Goal: Information Seeking & Learning: Learn about a topic

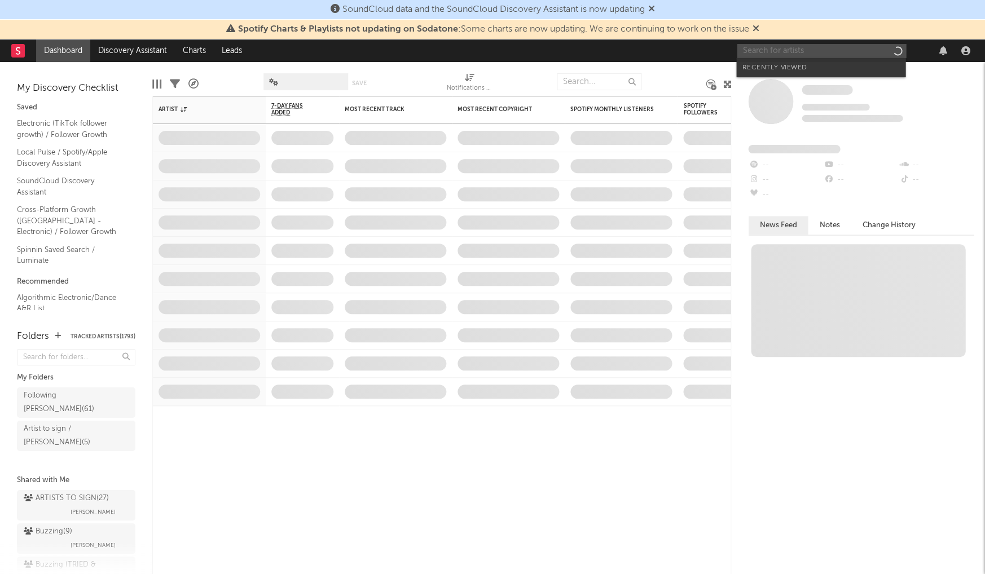
click at [788, 49] on input "text" at bounding box center [821, 51] width 169 height 14
type input "i"
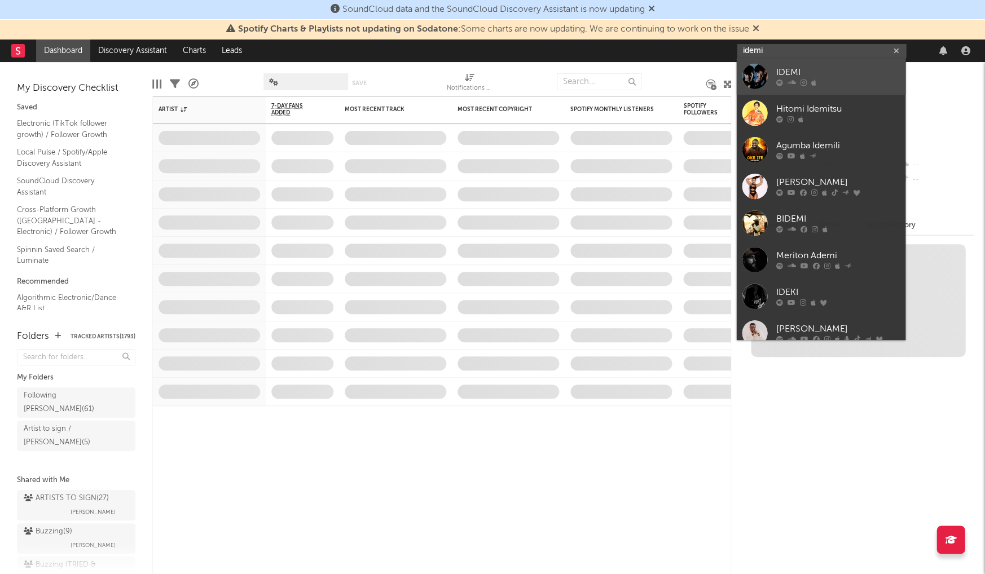
type input "idemi"
click at [789, 71] on div "IDEMI" at bounding box center [838, 73] width 124 height 14
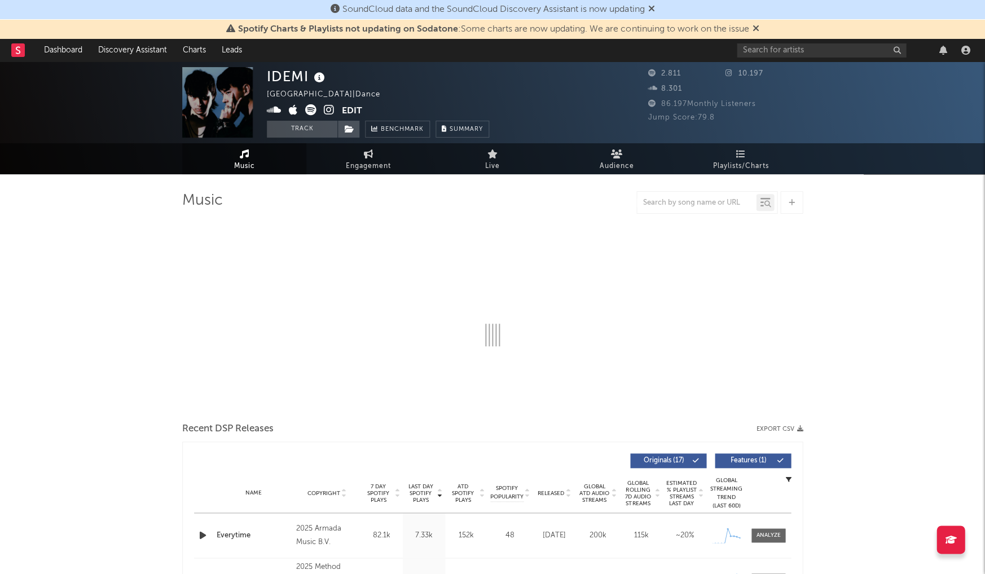
select select "1w"
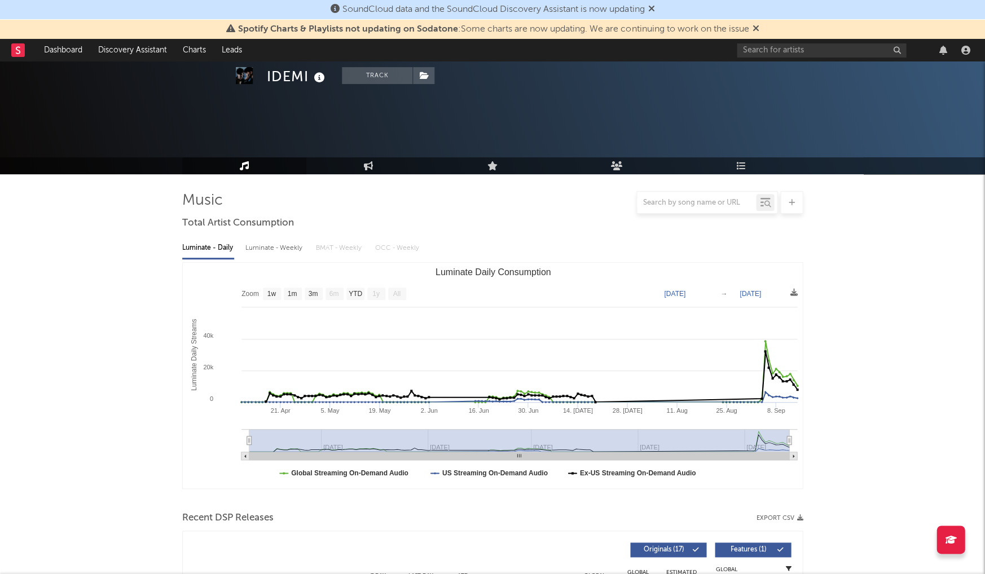
scroll to position [388, 0]
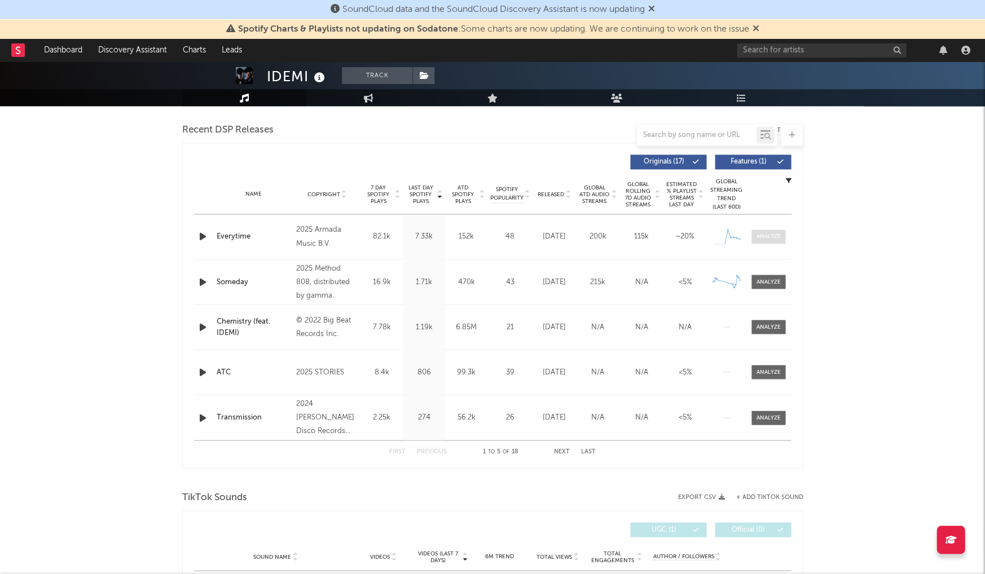
click at [765, 236] on div at bounding box center [769, 236] width 24 height 8
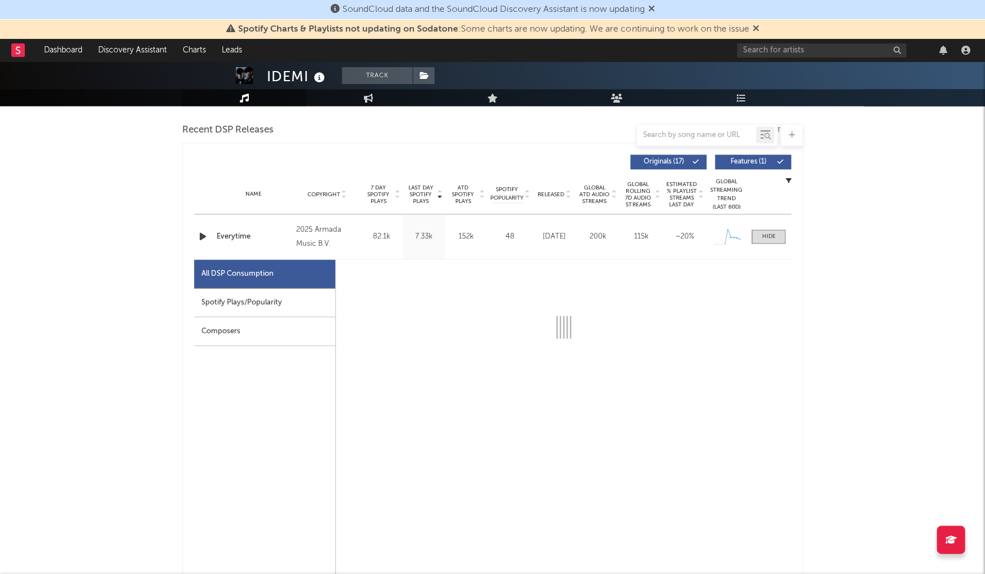
select select "1w"
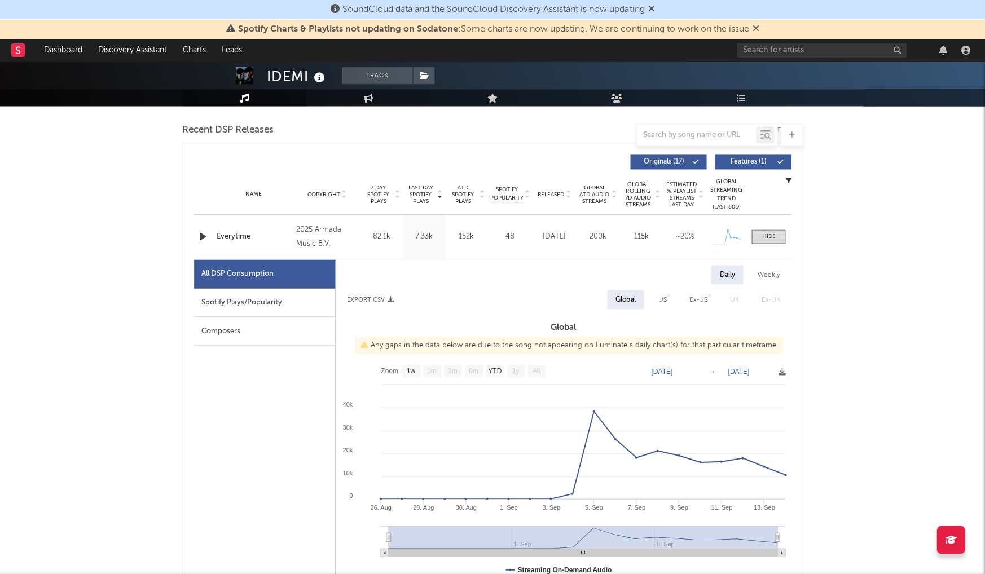
click at [262, 300] on div "Spotify Plays/Popularity" at bounding box center [264, 302] width 141 height 29
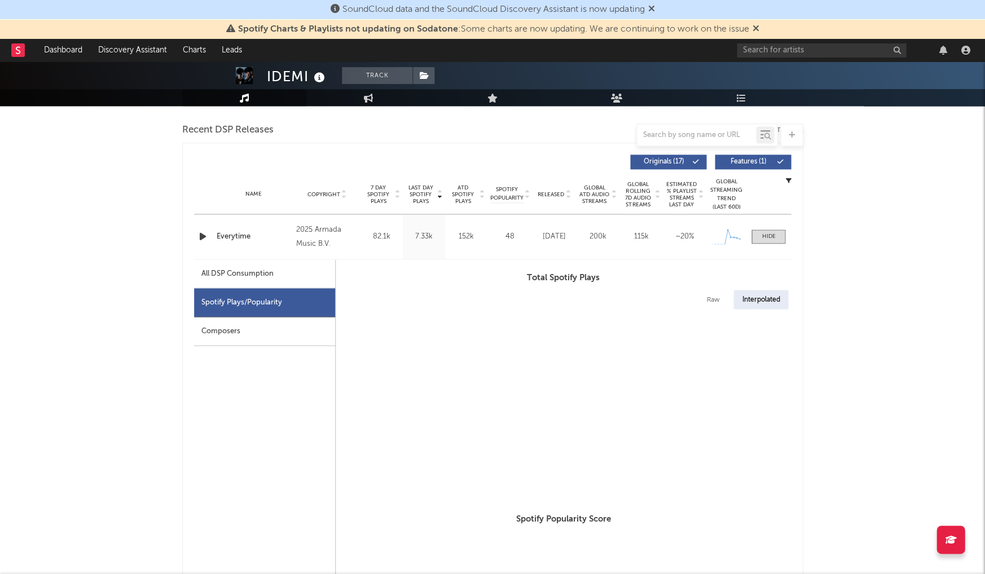
select select "1w"
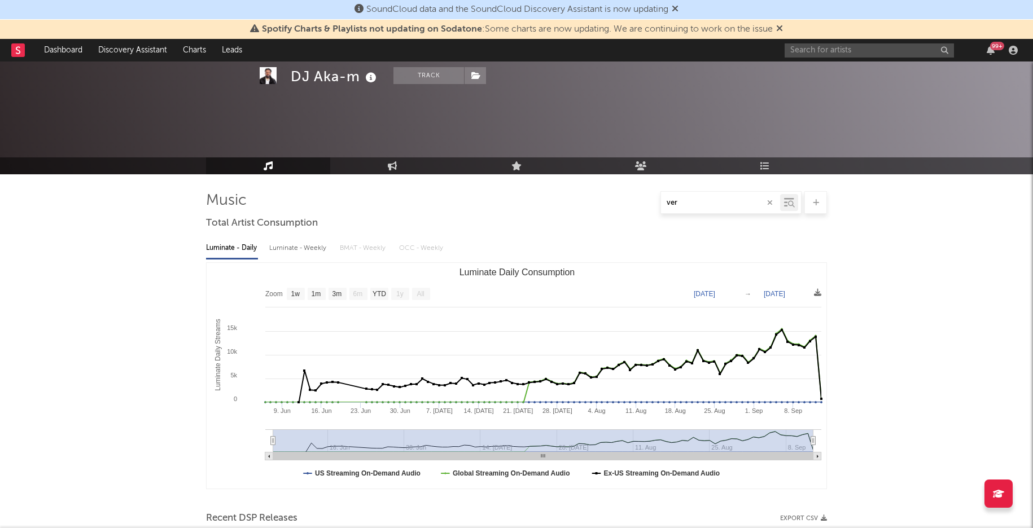
select select "1w"
select select "All"
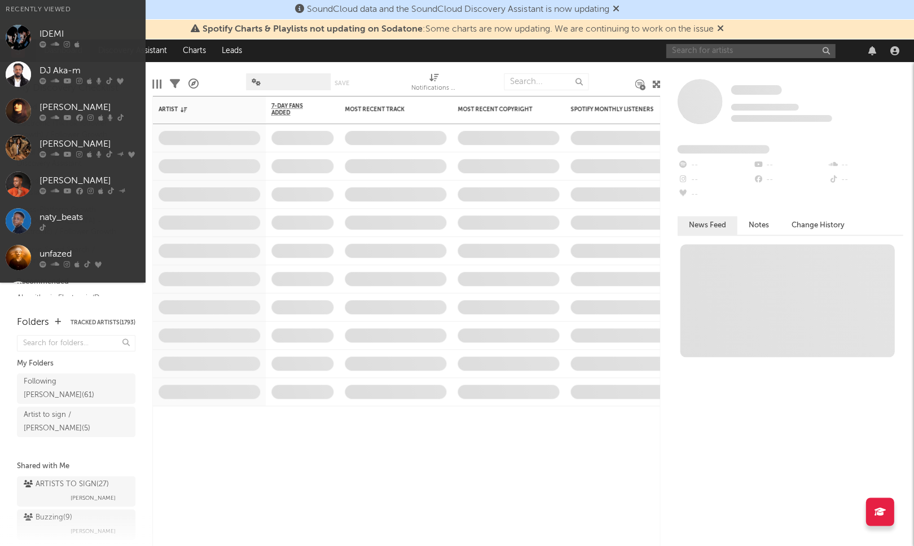
click at [680, 52] on input "text" at bounding box center [750, 51] width 169 height 14
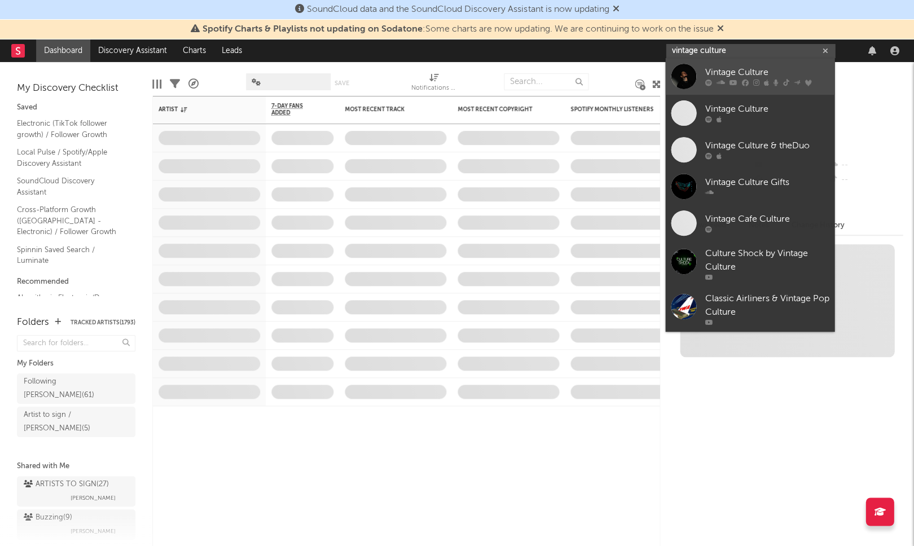
type input "vintage culture"
click at [723, 72] on div "Vintage Culture" at bounding box center [767, 73] width 124 height 14
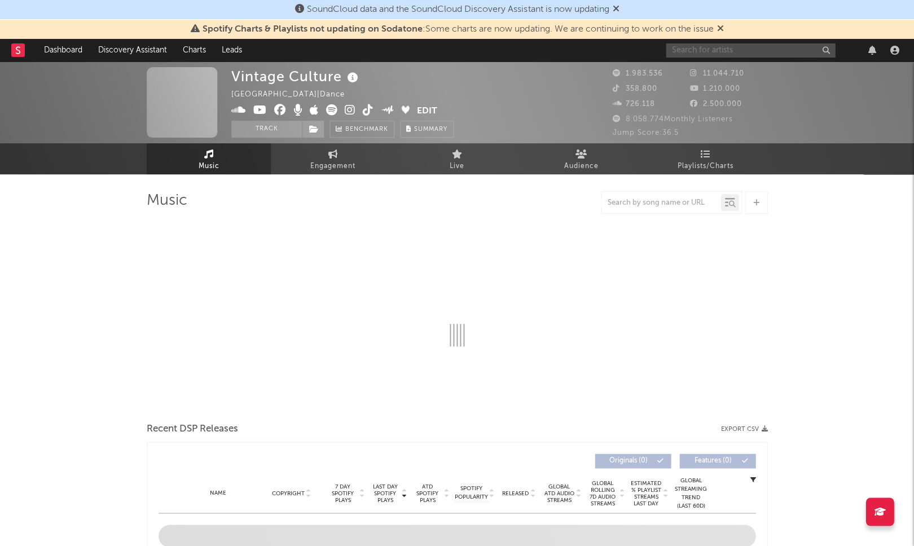
click at [722, 48] on input "text" at bounding box center [750, 50] width 169 height 14
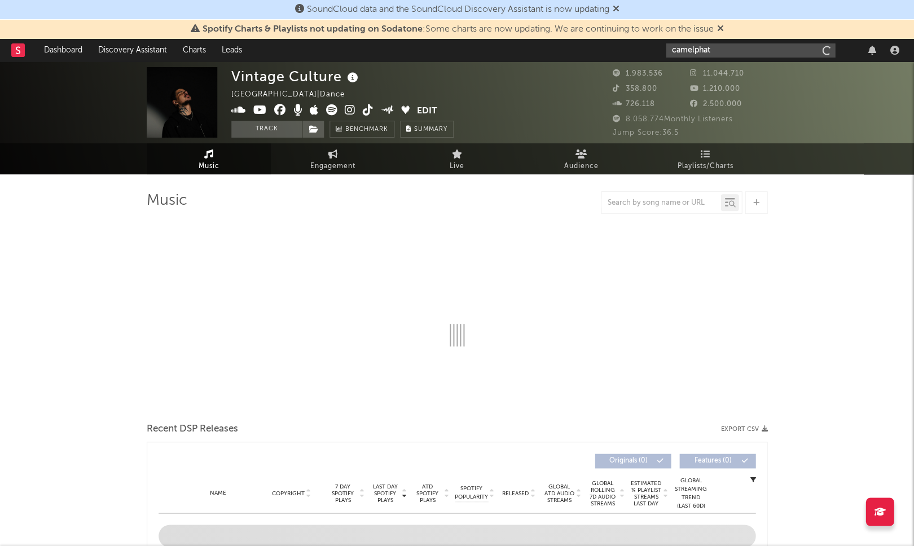
type input "camelphat"
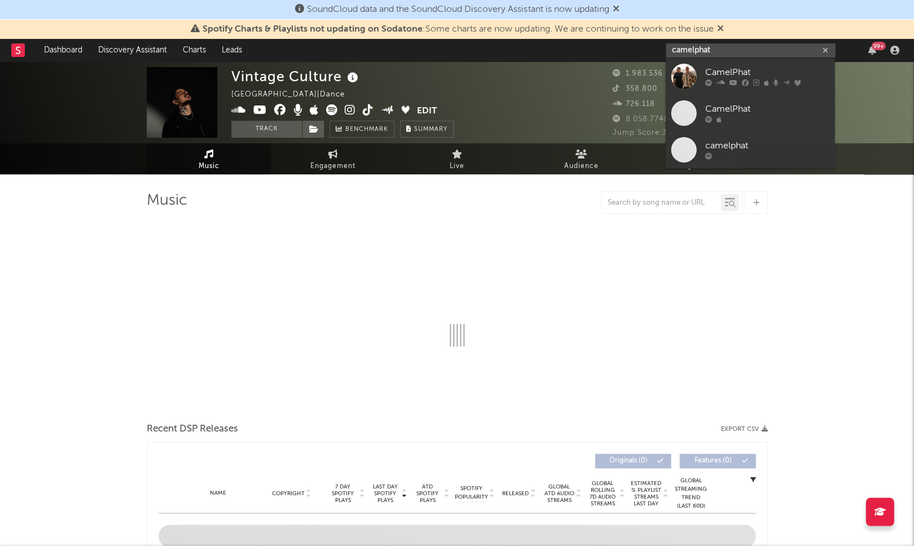
select select "6m"
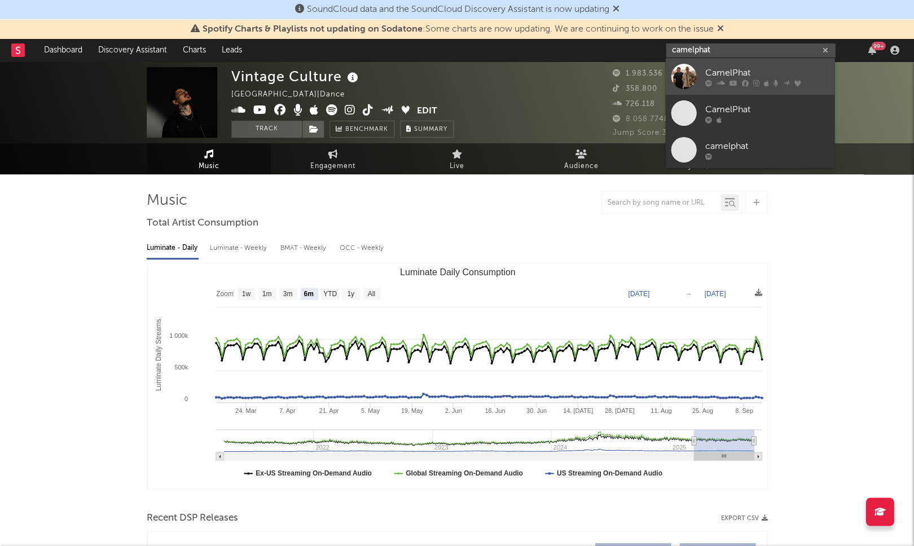
type input "camelphat"
click at [749, 78] on div "CamelPhat" at bounding box center [767, 73] width 124 height 14
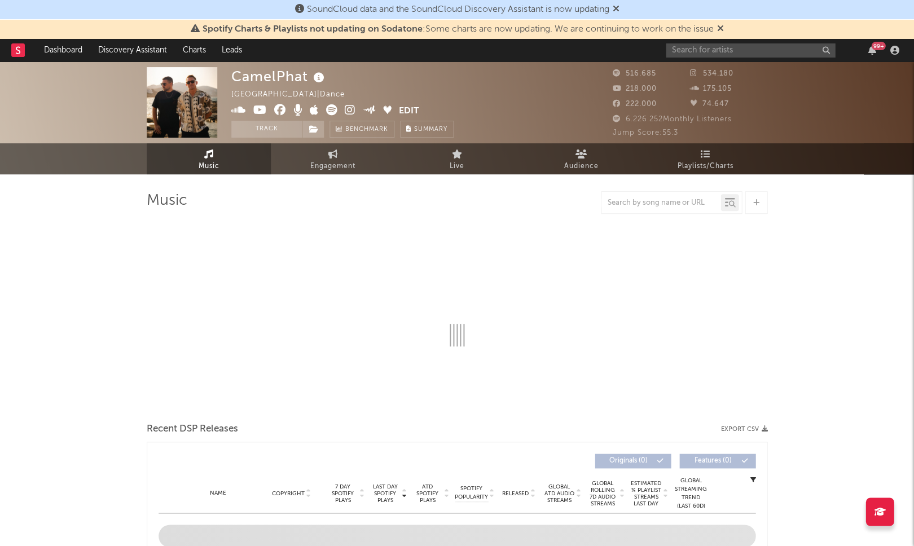
click at [320, 80] on icon at bounding box center [319, 78] width 16 height 16
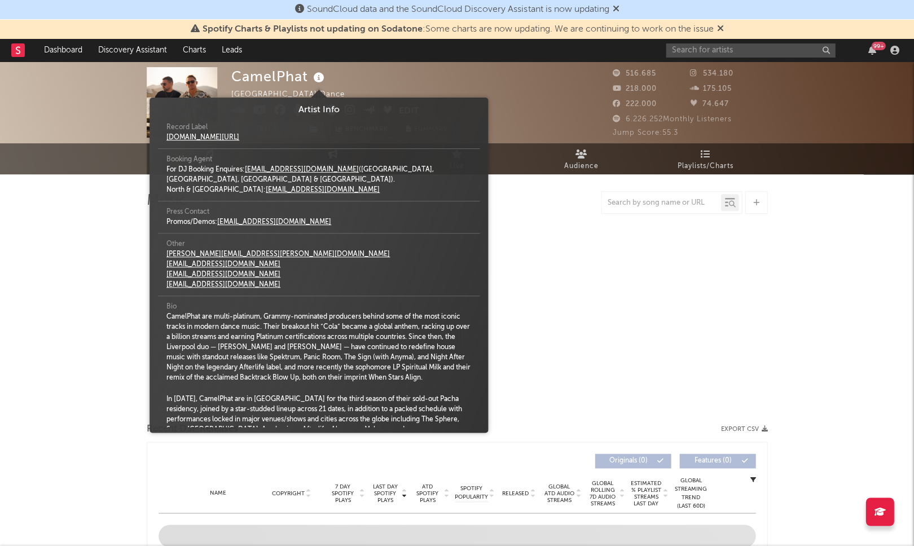
click at [322, 79] on icon at bounding box center [319, 78] width 16 height 16
select select "6m"
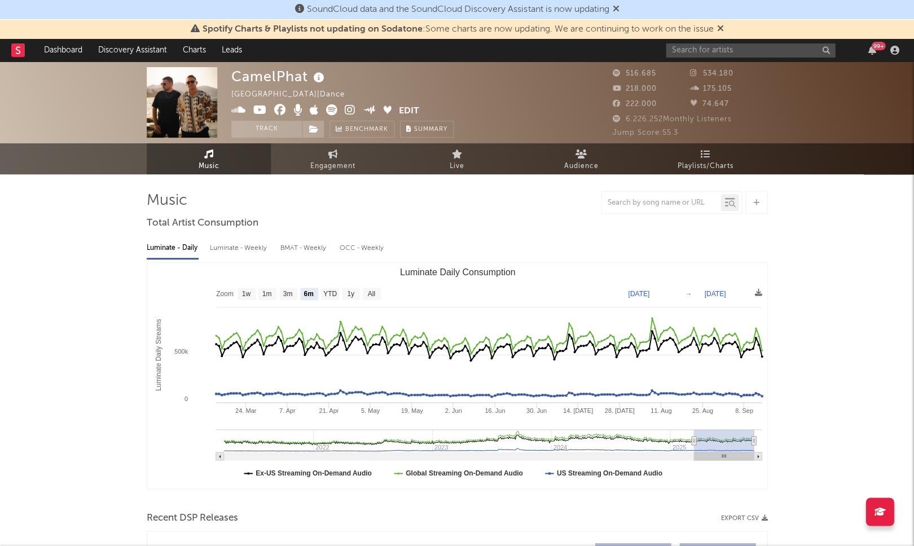
click at [372, 82] on div "CamelPhat United Kingdom | Dance Edit Track Benchmark Summary" at bounding box center [342, 102] width 222 height 71
click at [240, 113] on icon at bounding box center [238, 109] width 15 height 11
drag, startPoint x: 257, startPoint y: 112, endPoint x: 277, endPoint y: 112, distance: 19.8
click at [257, 112] on icon at bounding box center [260, 109] width 14 height 11
drag, startPoint x: 279, startPoint y: 111, endPoint x: 328, endPoint y: 111, distance: 49.1
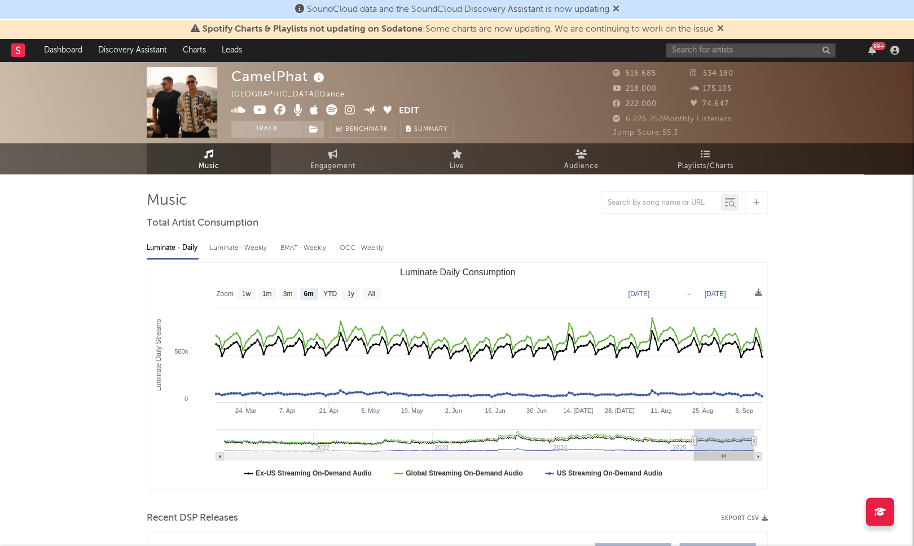
click at [279, 111] on icon at bounding box center [280, 109] width 12 height 11
click at [350, 111] on icon at bounding box center [350, 109] width 11 height 11
